Goal: Obtain resource: Obtain resource

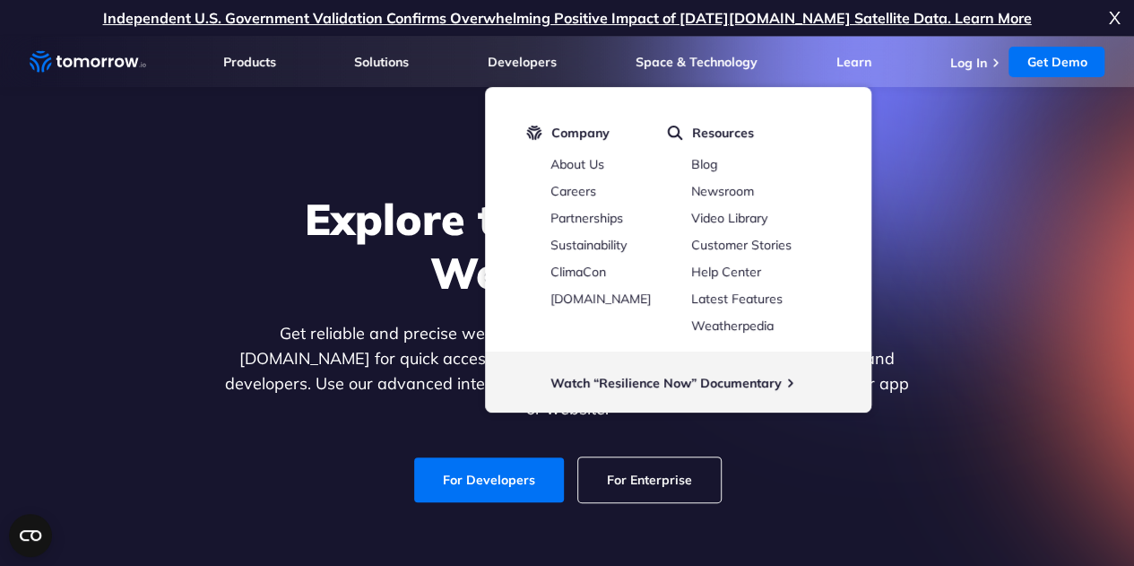
click at [1041, 352] on div "Explore the World’s Best Weather API Get reliable and precise weather data thro…" at bounding box center [567, 347] width 1104 height 381
click at [506, 462] on link "For Developers" at bounding box center [489, 479] width 150 height 45
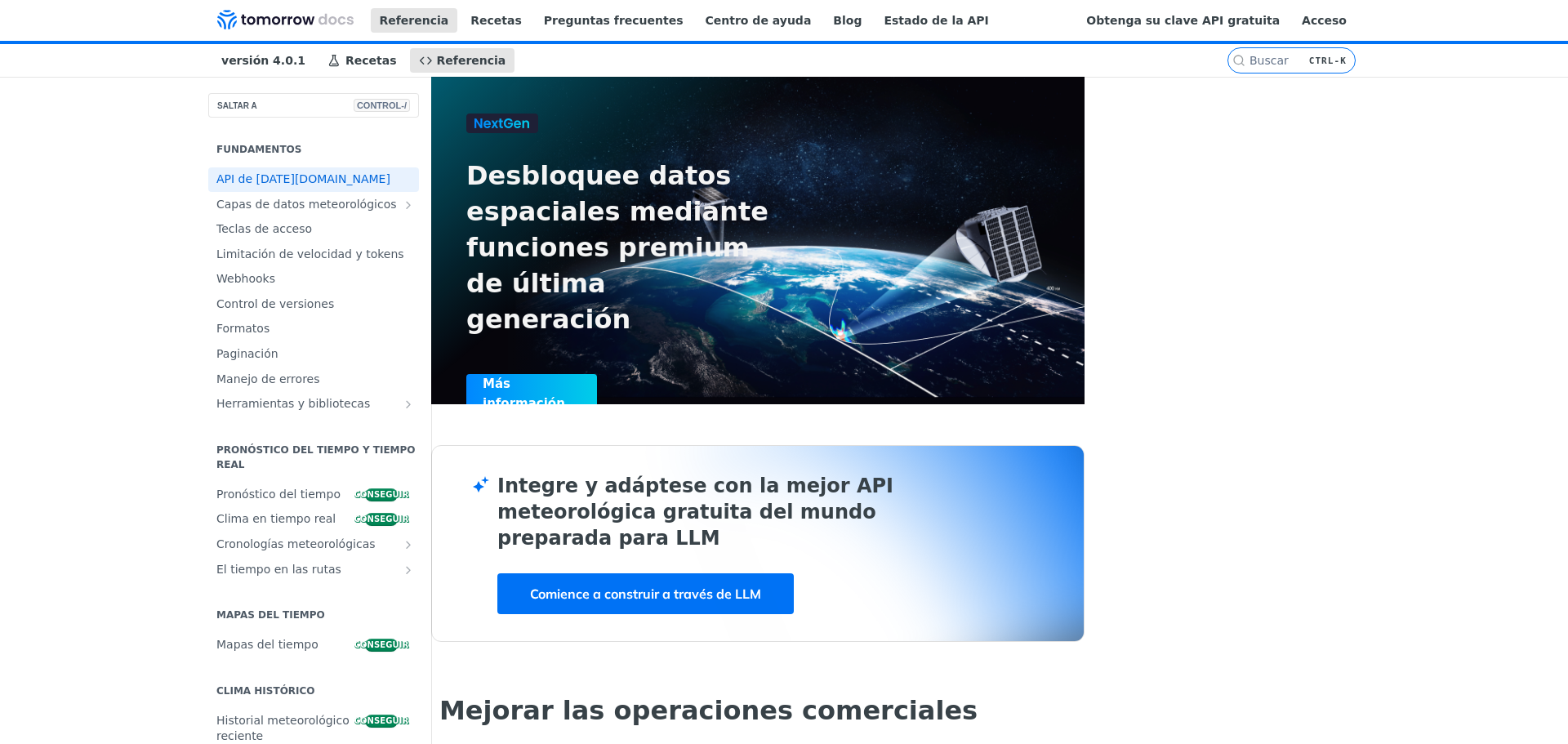
click at [1044, 33] on div "Obtenga su clave API gratuita Acceso" at bounding box center [1225, 21] width 295 height 40
click at [1044, 27] on font "Obtenga su clave API gratuita" at bounding box center [1183, 20] width 193 height 13
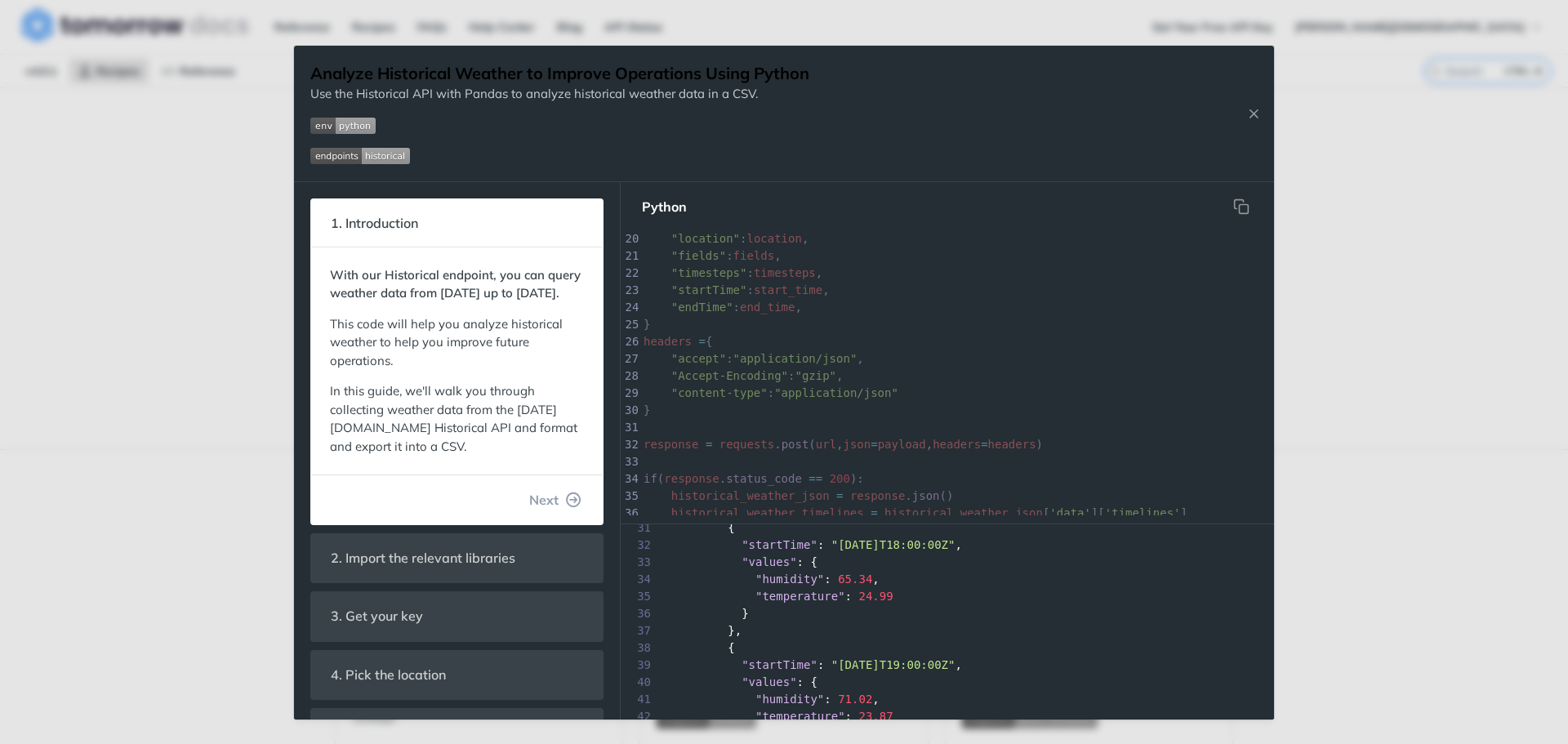
scroll to position [653, 0]
